Goal: Information Seeking & Learning: Learn about a topic

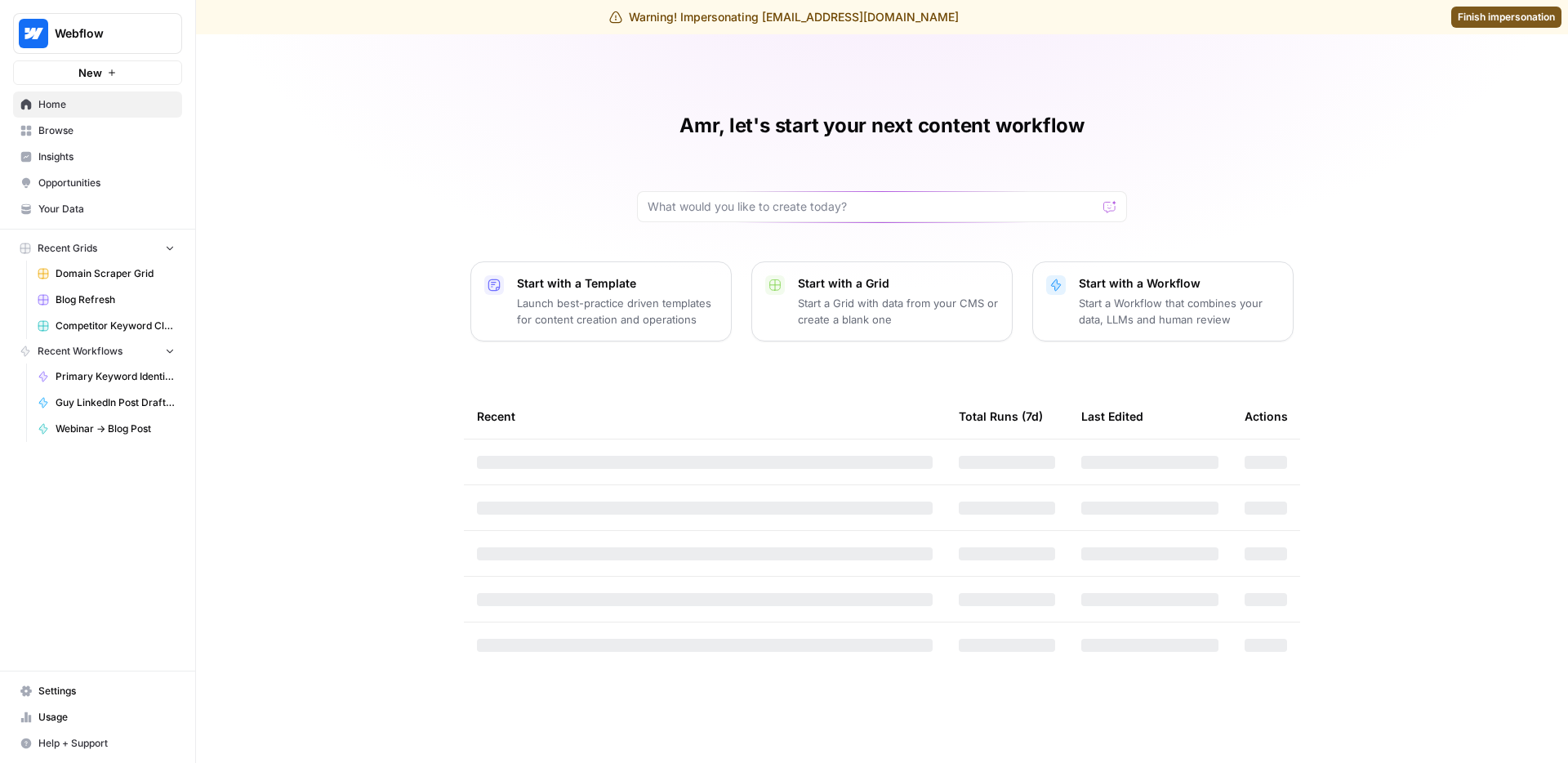
click at [82, 158] on span "Insights" at bounding box center [107, 156] width 137 height 14
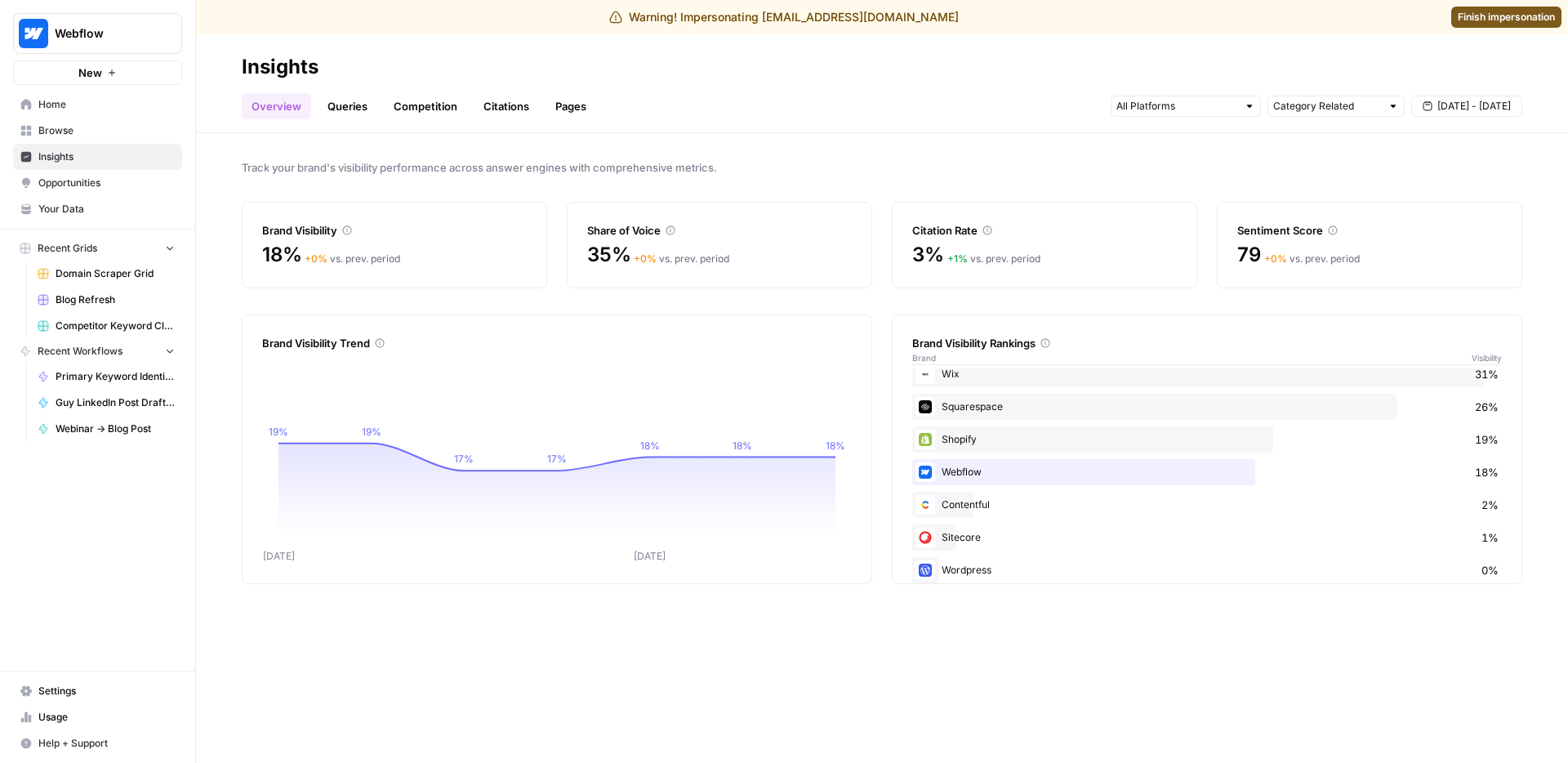
scroll to position [62, 0]
click at [684, 660] on div "Track your brand's visibility performance across answer engines with comprehens…" at bounding box center [882, 447] width 1372 height 629
click at [362, 100] on link "Queries" at bounding box center [348, 106] width 60 height 26
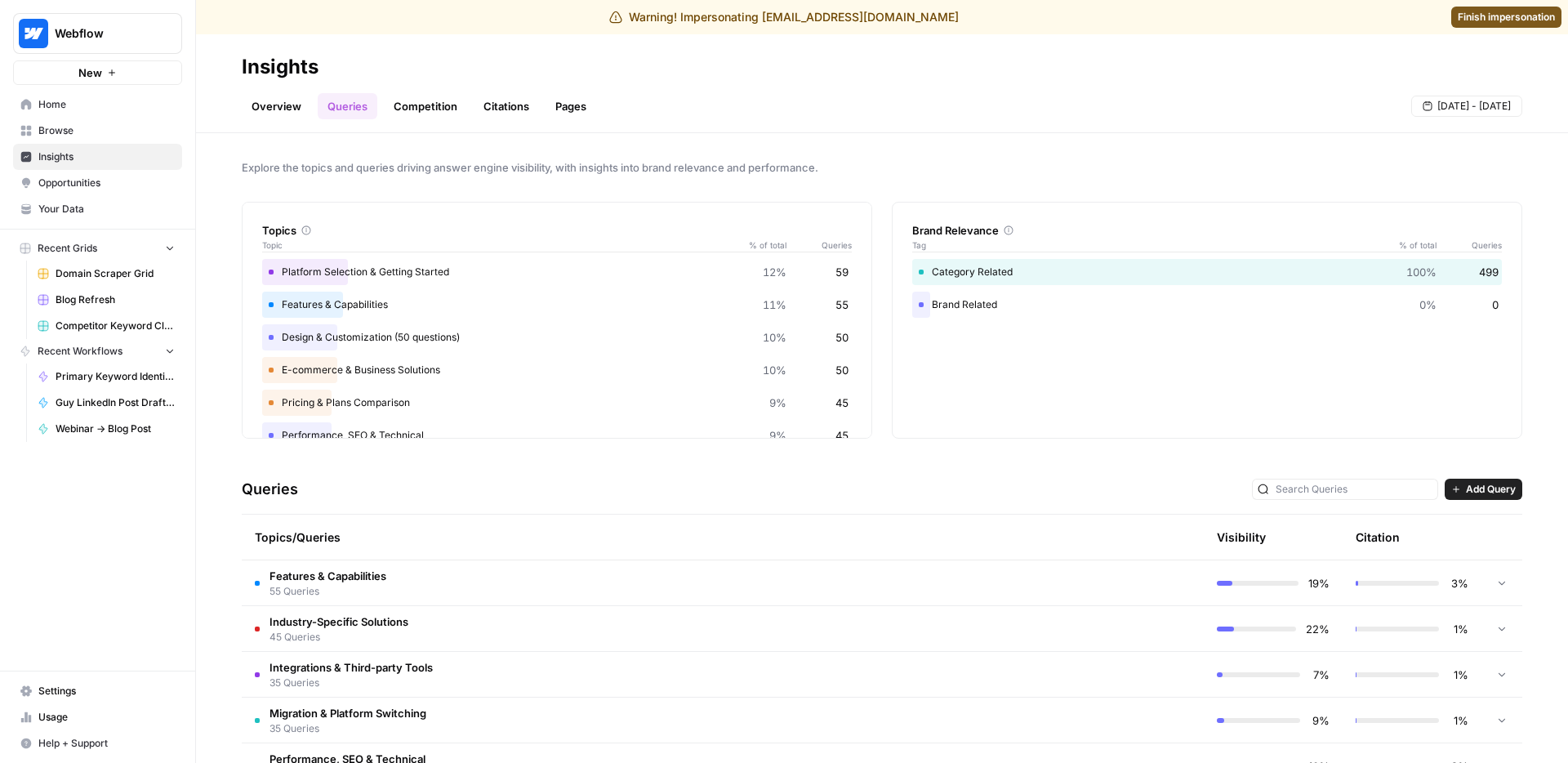
click at [432, 107] on link "Competition" at bounding box center [425, 106] width 84 height 26
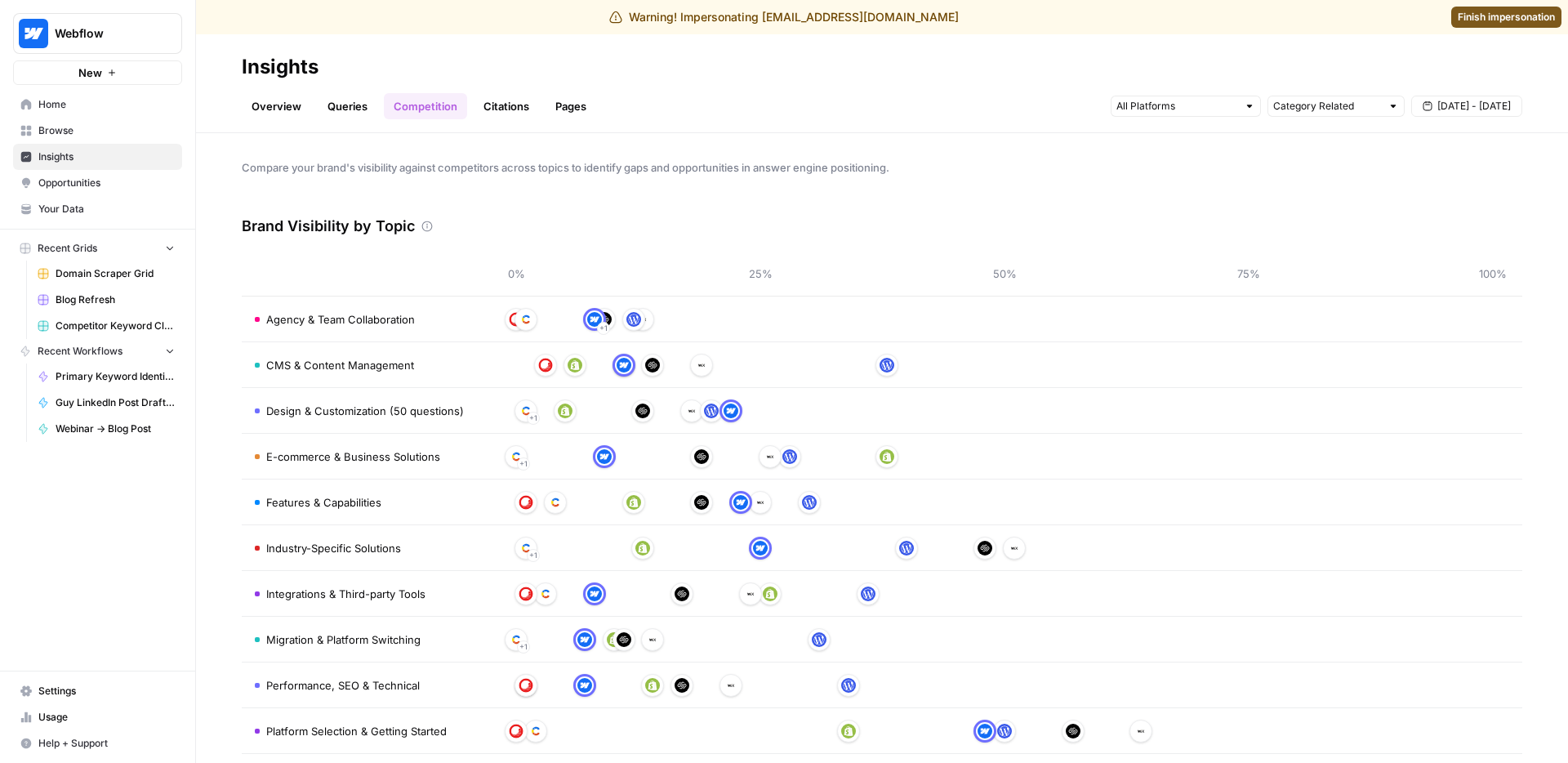
click at [531, 182] on div "Compare your brand's visibility against competitors across topics to identify g…" at bounding box center [882, 447] width 1372 height 629
click at [509, 105] on link "Citations" at bounding box center [507, 106] width 65 height 26
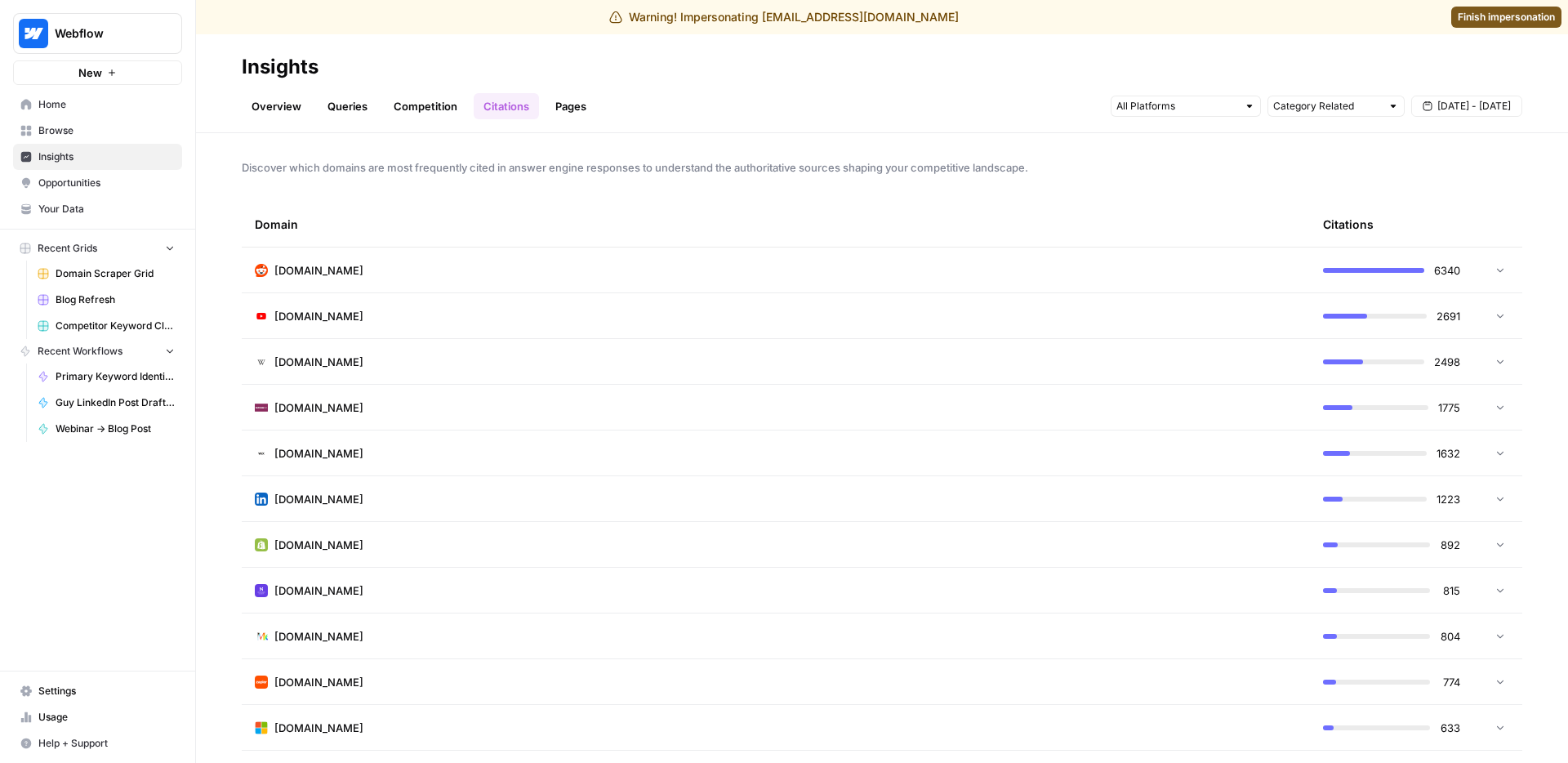
click at [556, 113] on link "Pages" at bounding box center [571, 106] width 51 height 26
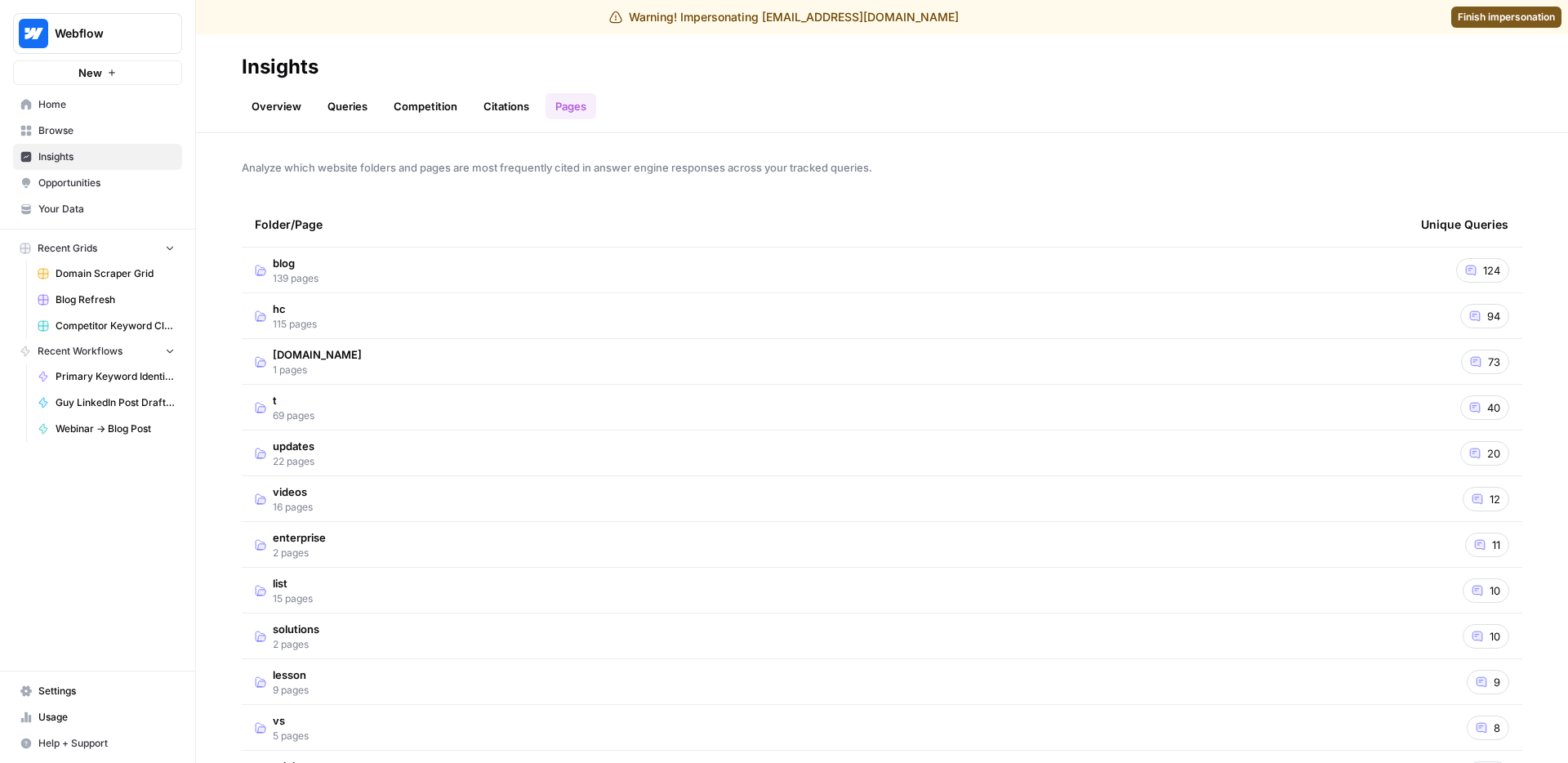
click at [288, 112] on link "Overview" at bounding box center [276, 106] width 69 height 26
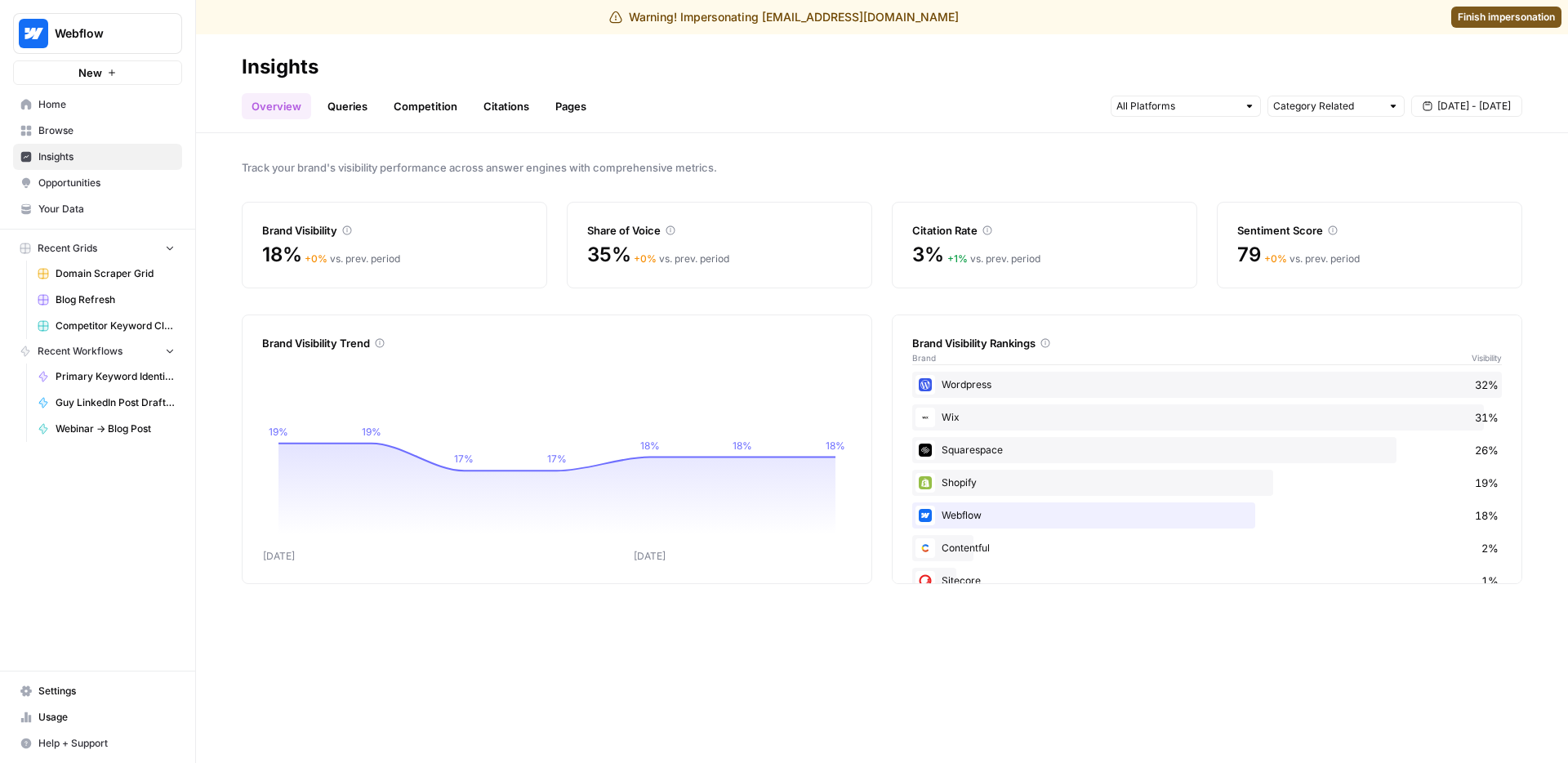
click at [345, 110] on link "Queries" at bounding box center [348, 106] width 60 height 26
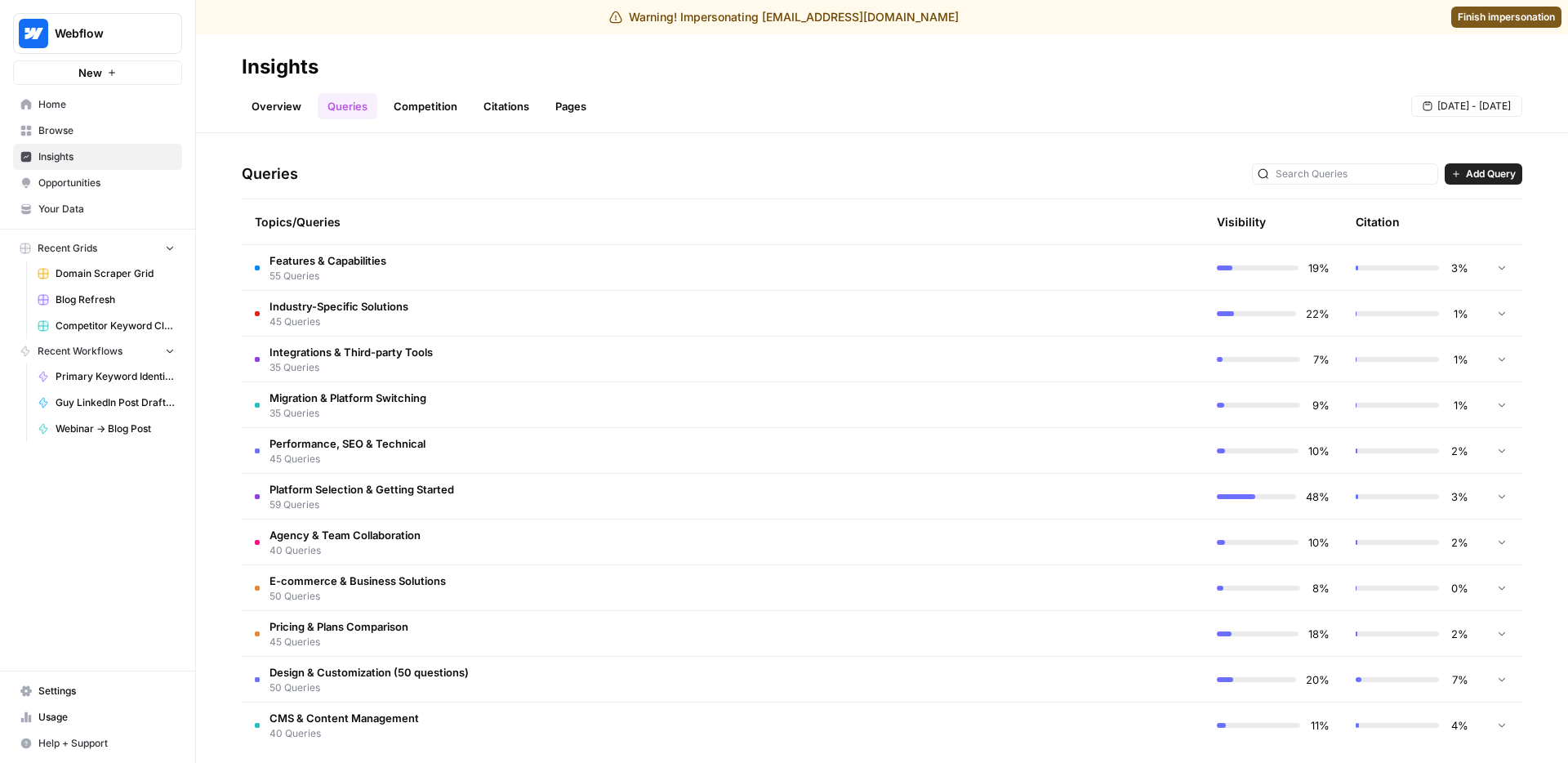
scroll to position [314, 0]
click at [394, 489] on span "Platform Selection & Getting Started" at bounding box center [361, 489] width 185 height 16
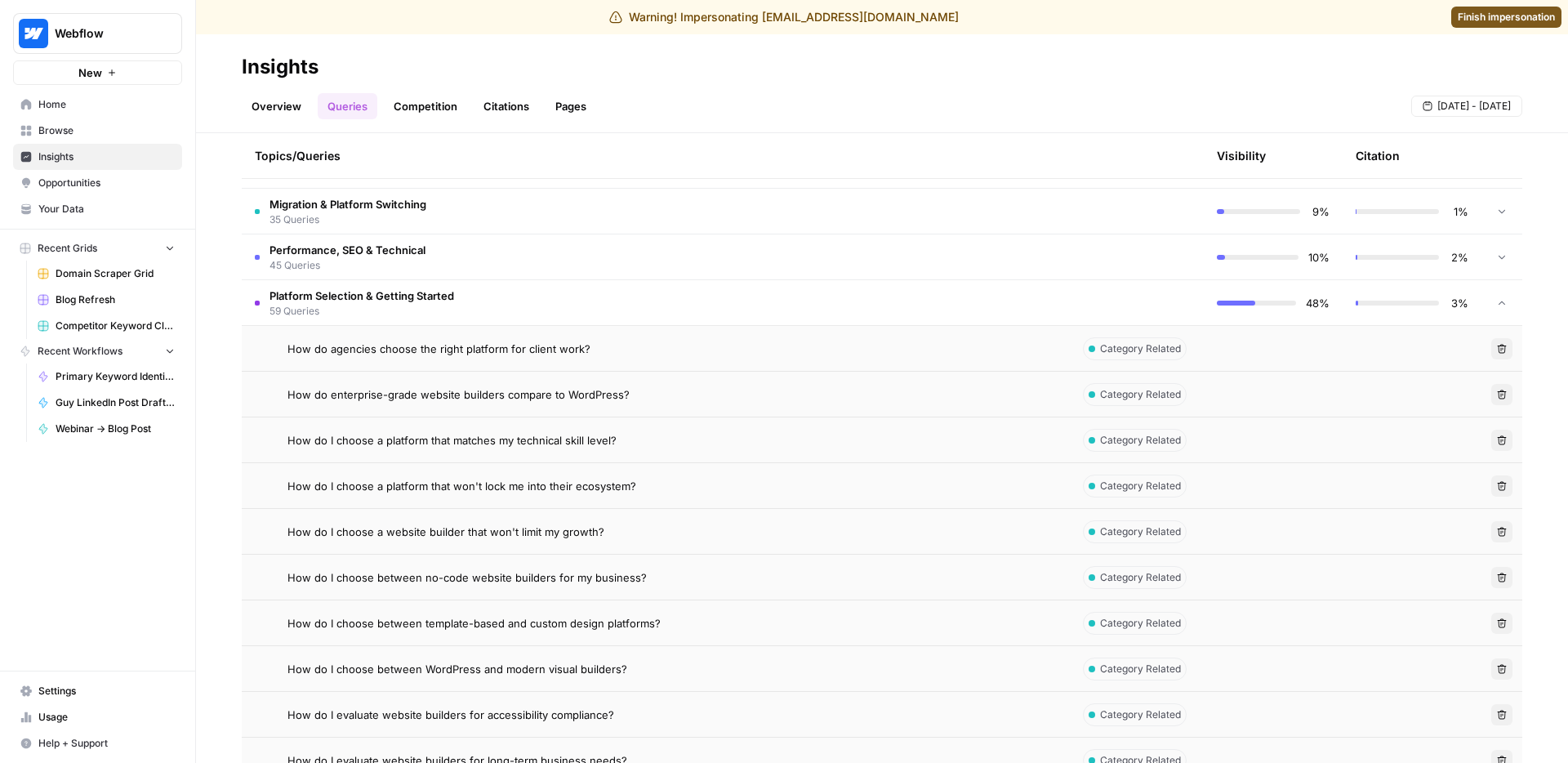
scroll to position [0, 0]
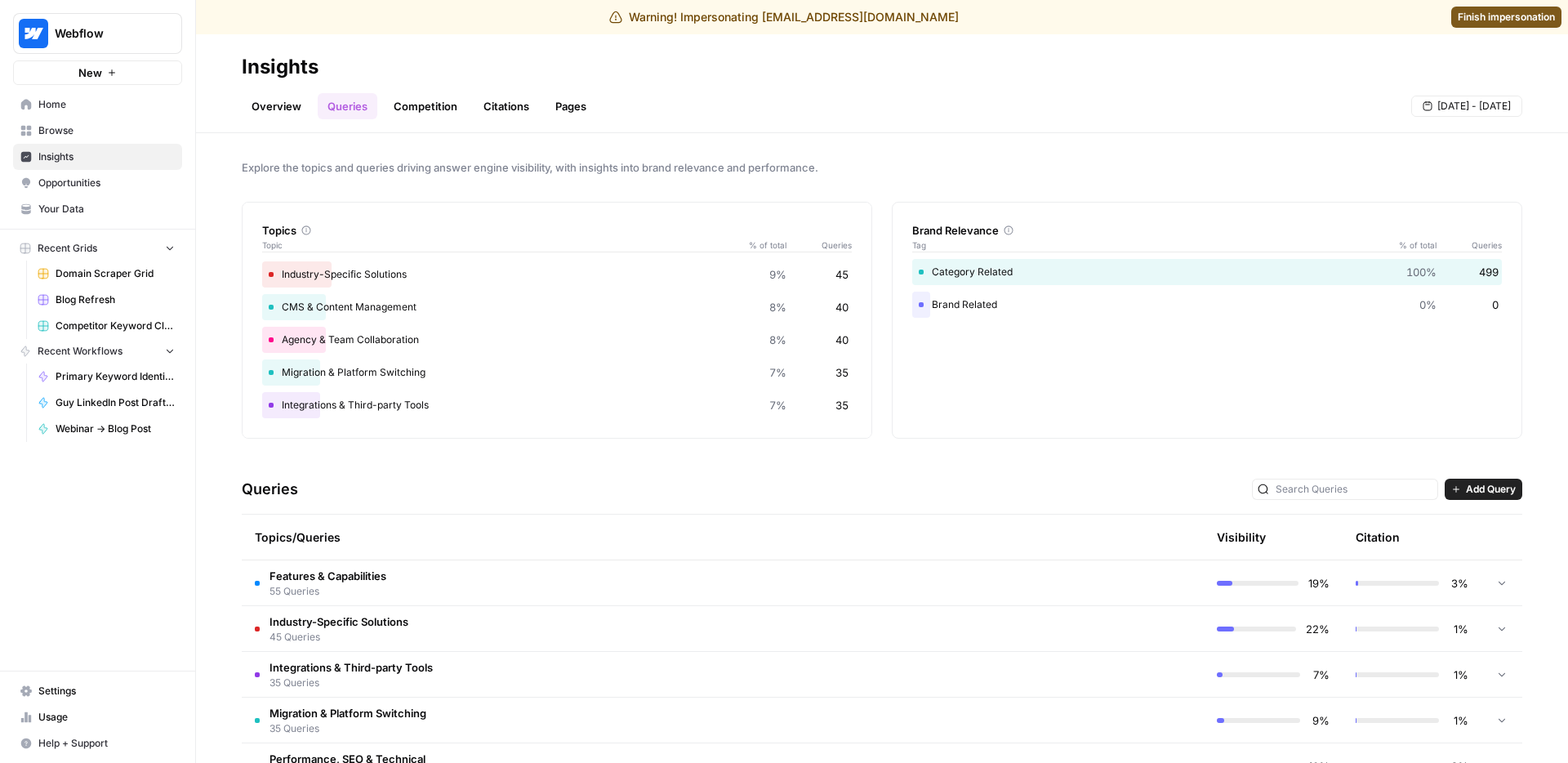
click at [436, 98] on link "Competition" at bounding box center [425, 106] width 84 height 26
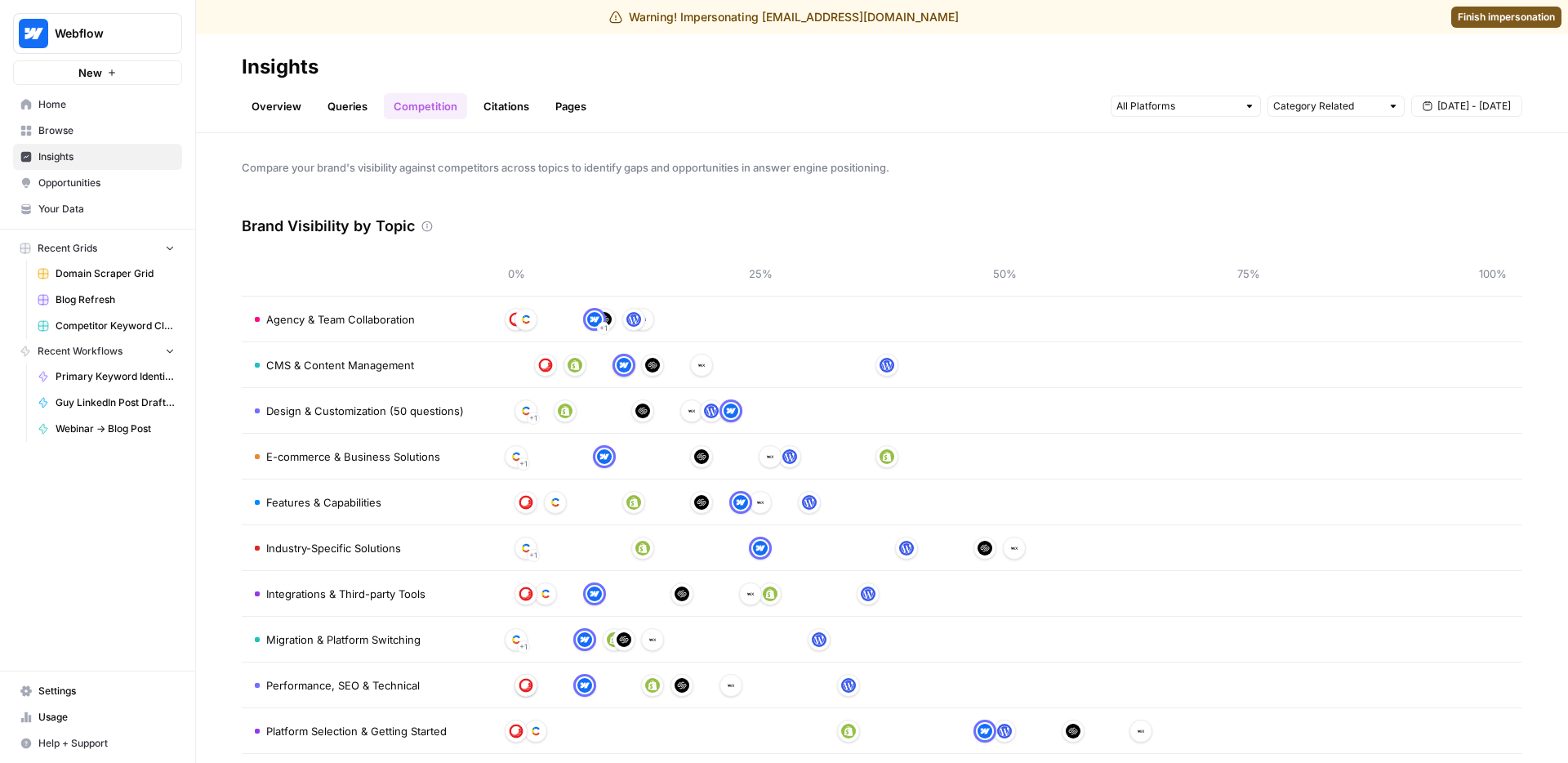
click at [643, 220] on div "Brand Visibility by Topic" at bounding box center [882, 226] width 1281 height 49
click at [744, 182] on div "Compare your brand's visibility against competitors across topics to identify g…" at bounding box center [882, 447] width 1372 height 629
click at [1473, 21] on span "Finish impersonation" at bounding box center [1506, 16] width 97 height 14
